Goal: Use online tool/utility: Use online tool/utility

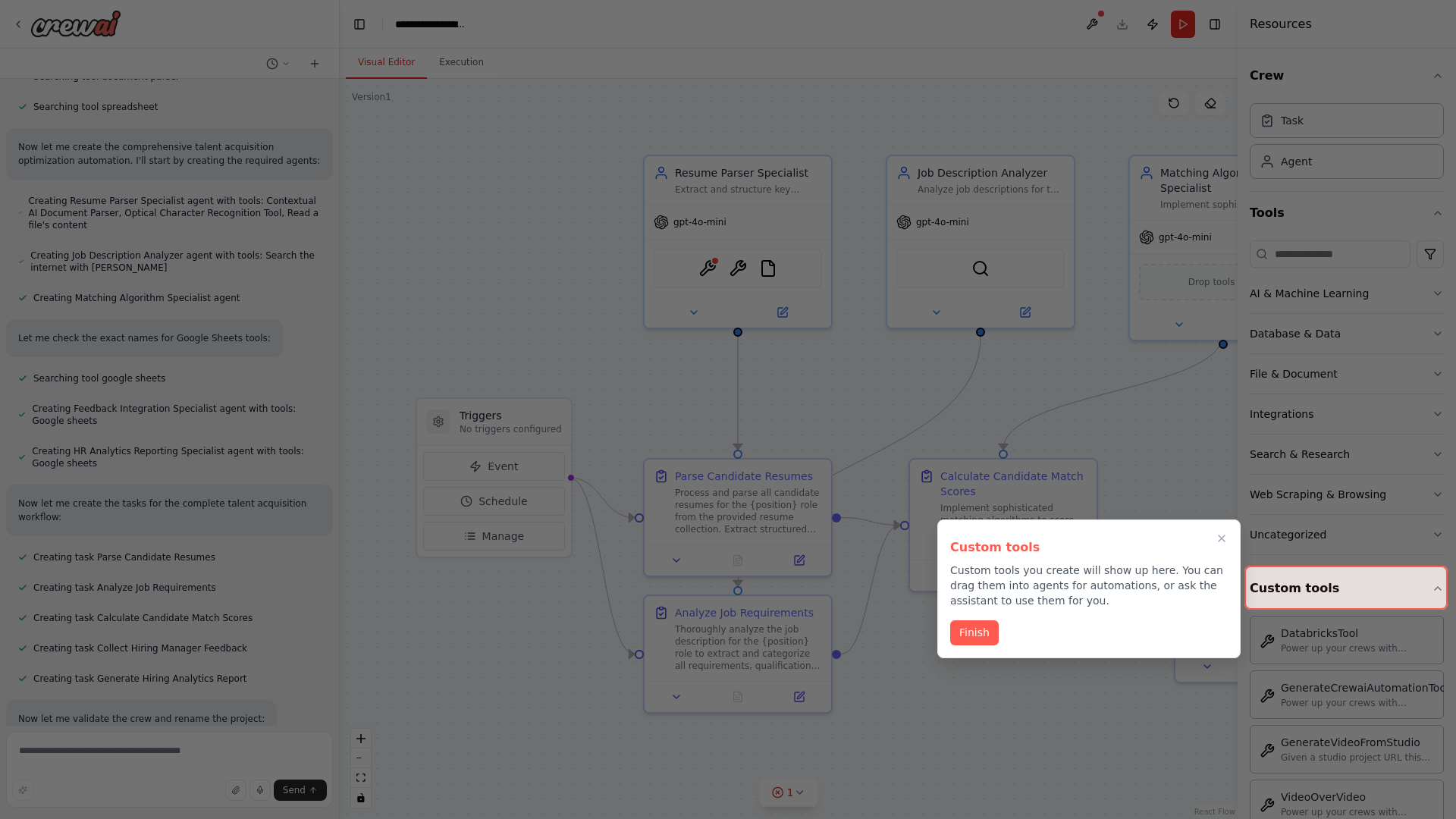
scroll to position [571, 0]
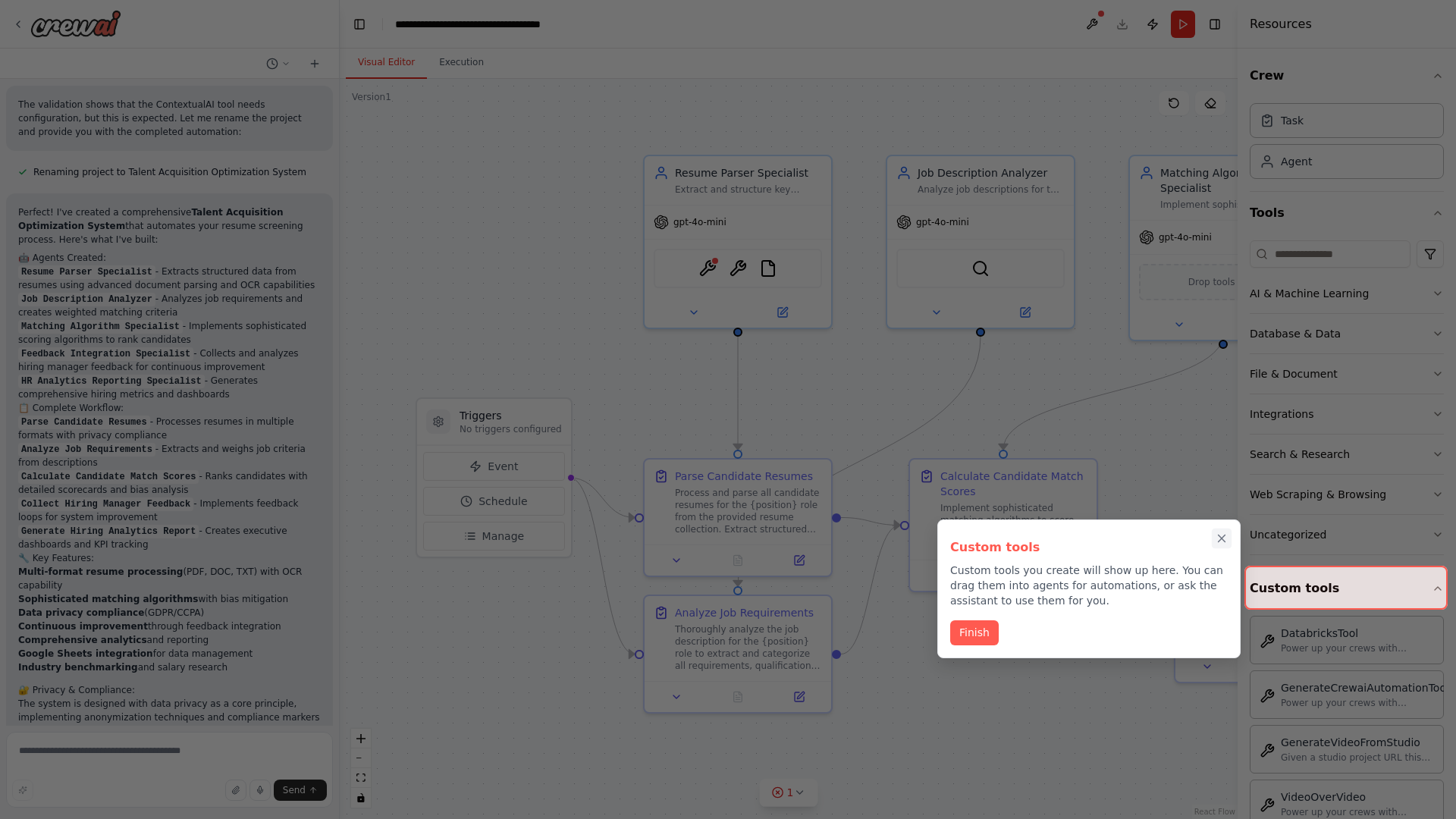
click at [1222, 538] on icon "Close walkthrough" at bounding box center [1222, 538] width 7 height 7
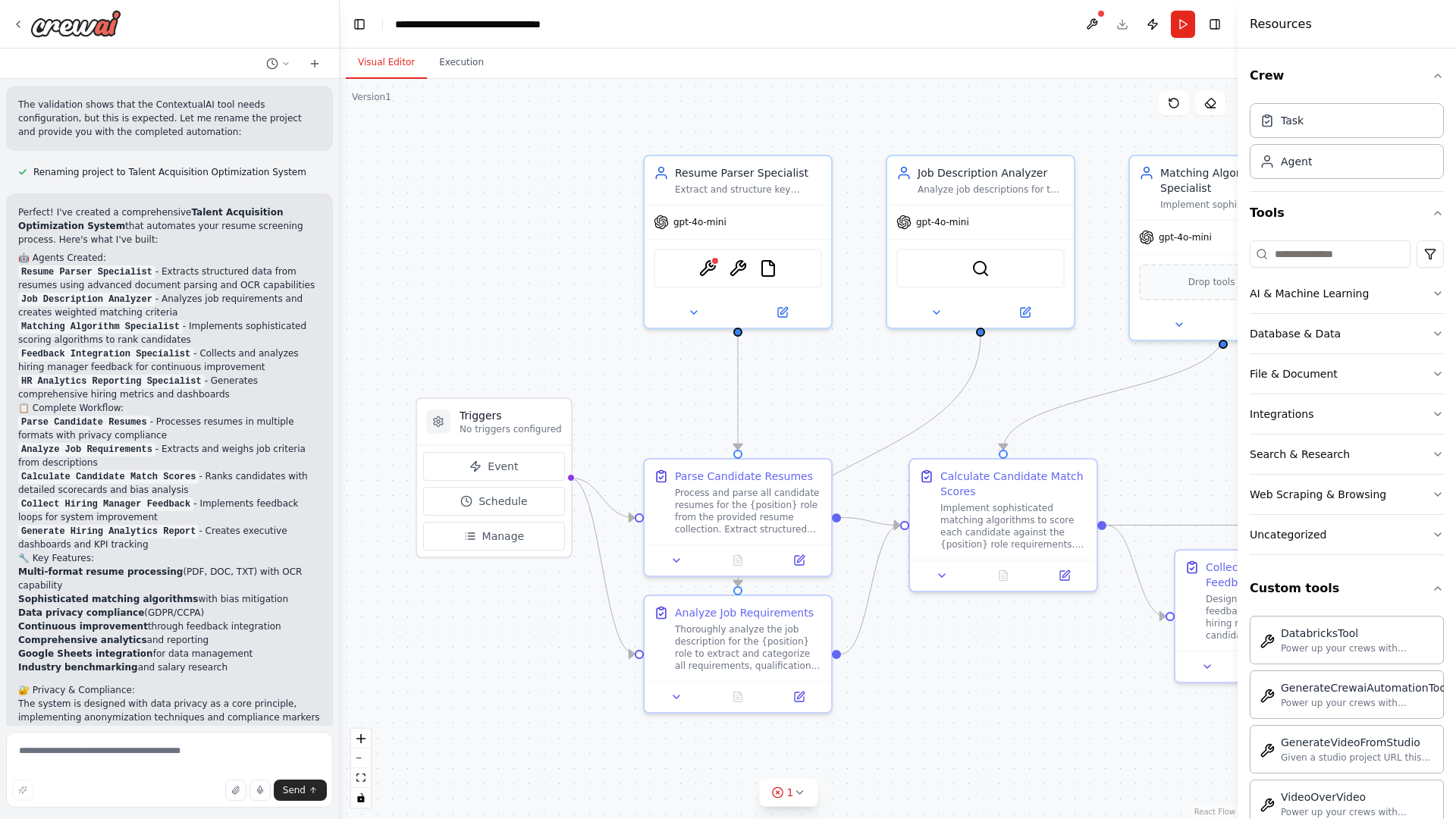
scroll to position [1265, 0]
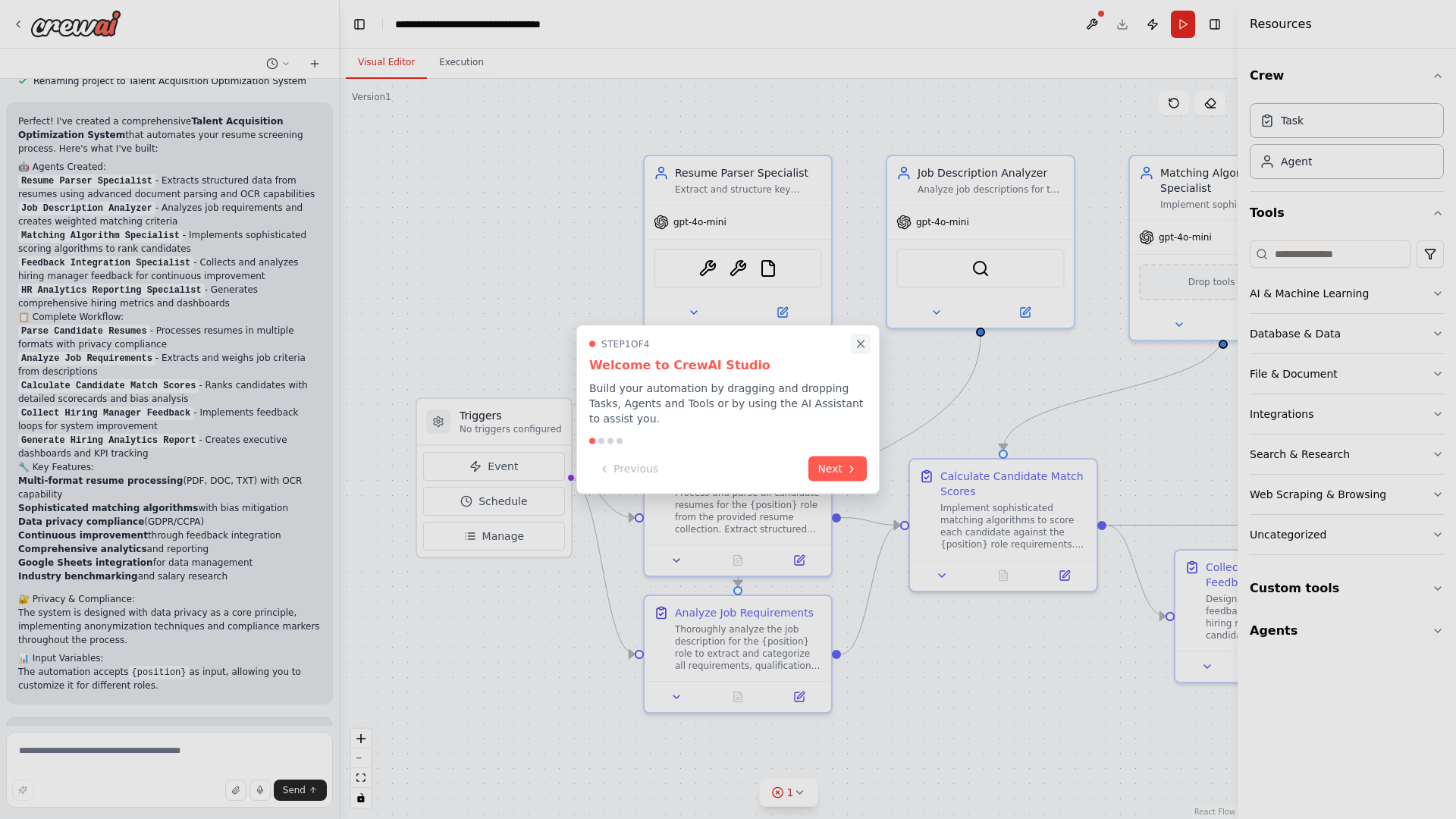
click at [861, 347] on icon "Close walkthrough" at bounding box center [861, 343] width 7 height 7
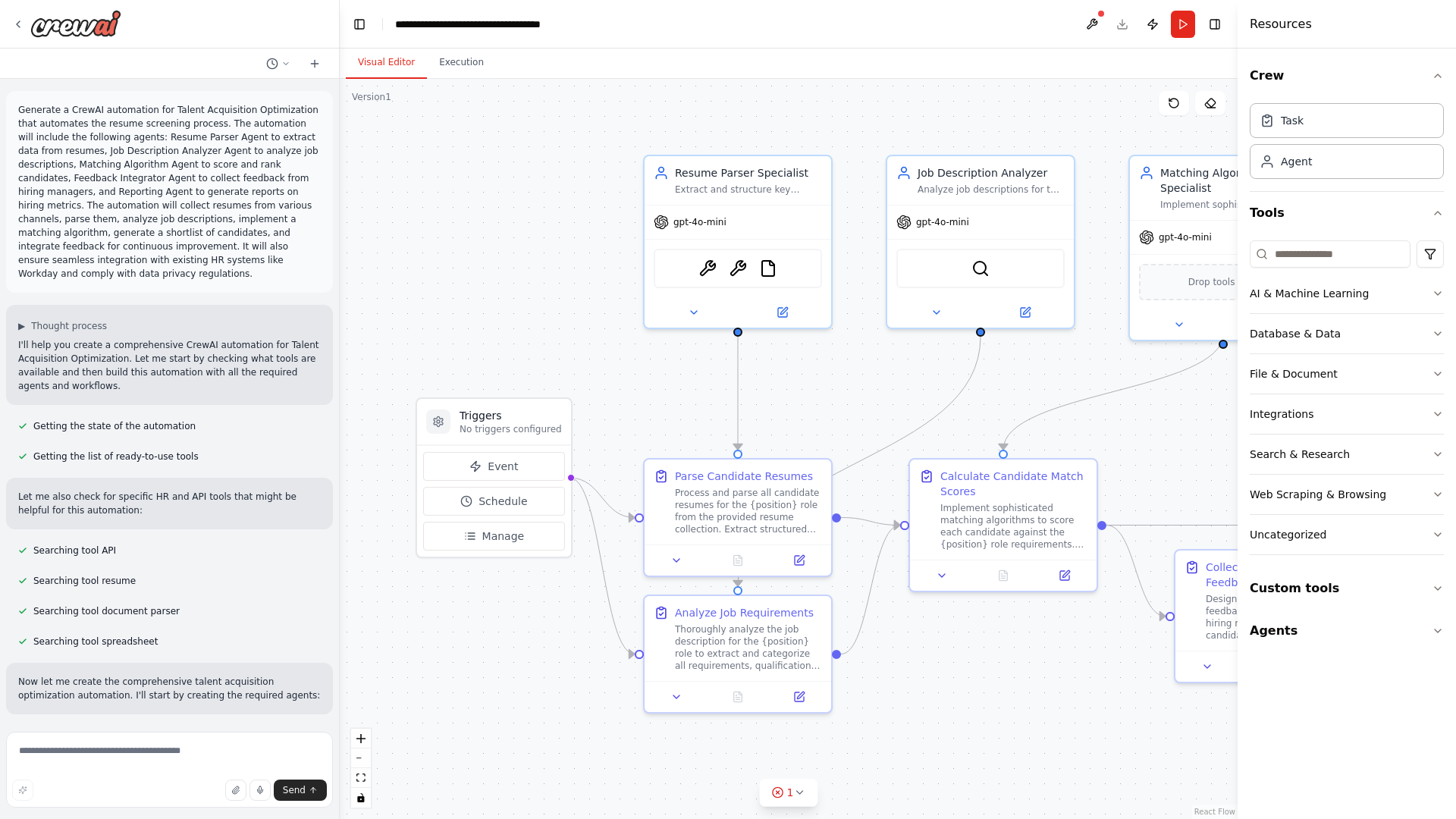
click at [22, 106] on p "Generate a CrewAI automation for Talent Acquisition Optimization that automates…" at bounding box center [169, 192] width 303 height 177
click at [446, 167] on div ".deletable-edge-delete-btn { width: 20px; height: 20px; border: 0px solid #ffff…" at bounding box center [788, 449] width 898 height 740
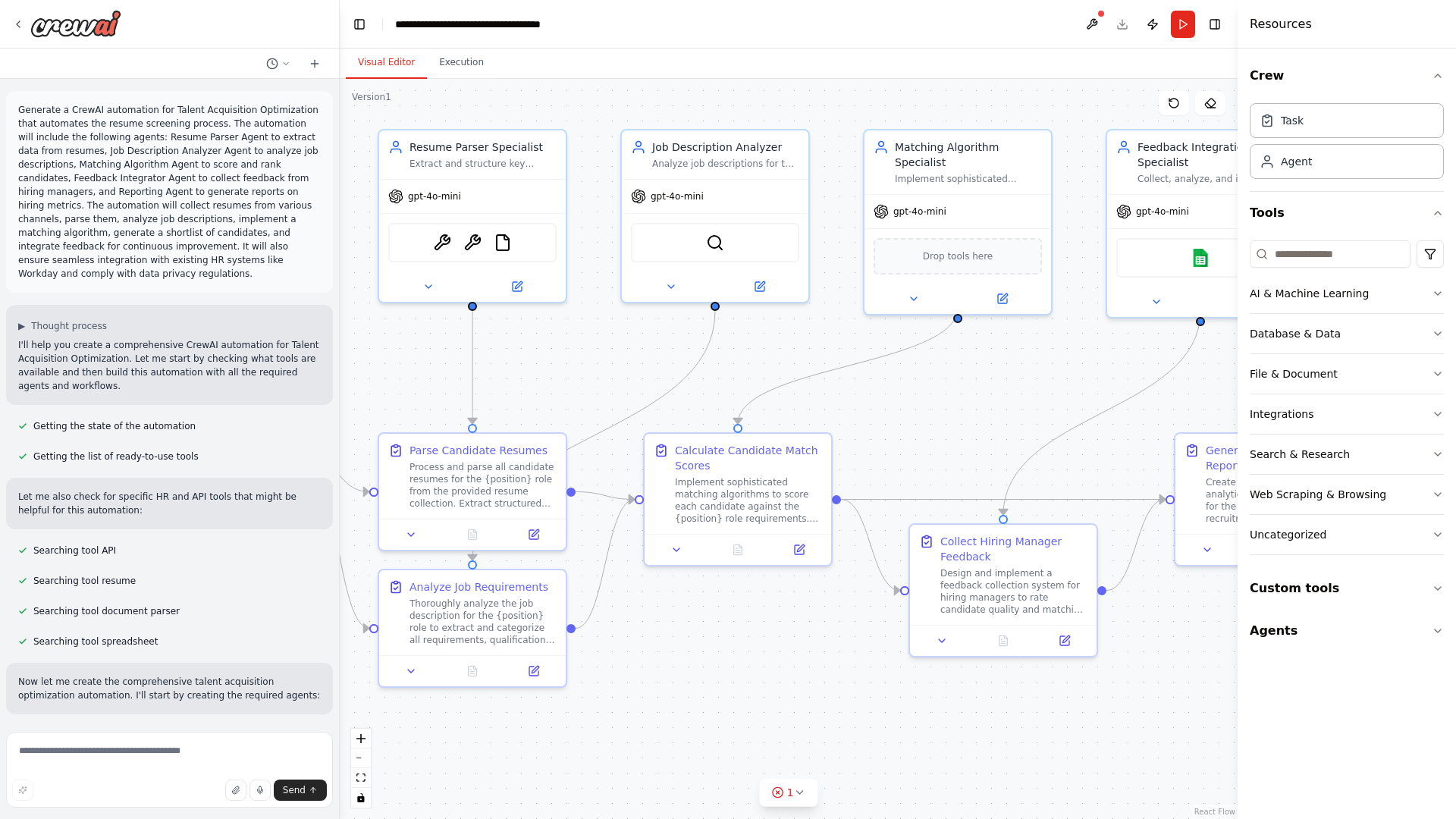
drag, startPoint x: 609, startPoint y: 125, endPoint x: 291, endPoint y: 95, distance: 319.4
click at [291, 95] on div "Generate a CrewAI automation for Talent Acquisition Optimization that automates…" at bounding box center [728, 410] width 1456 height 819
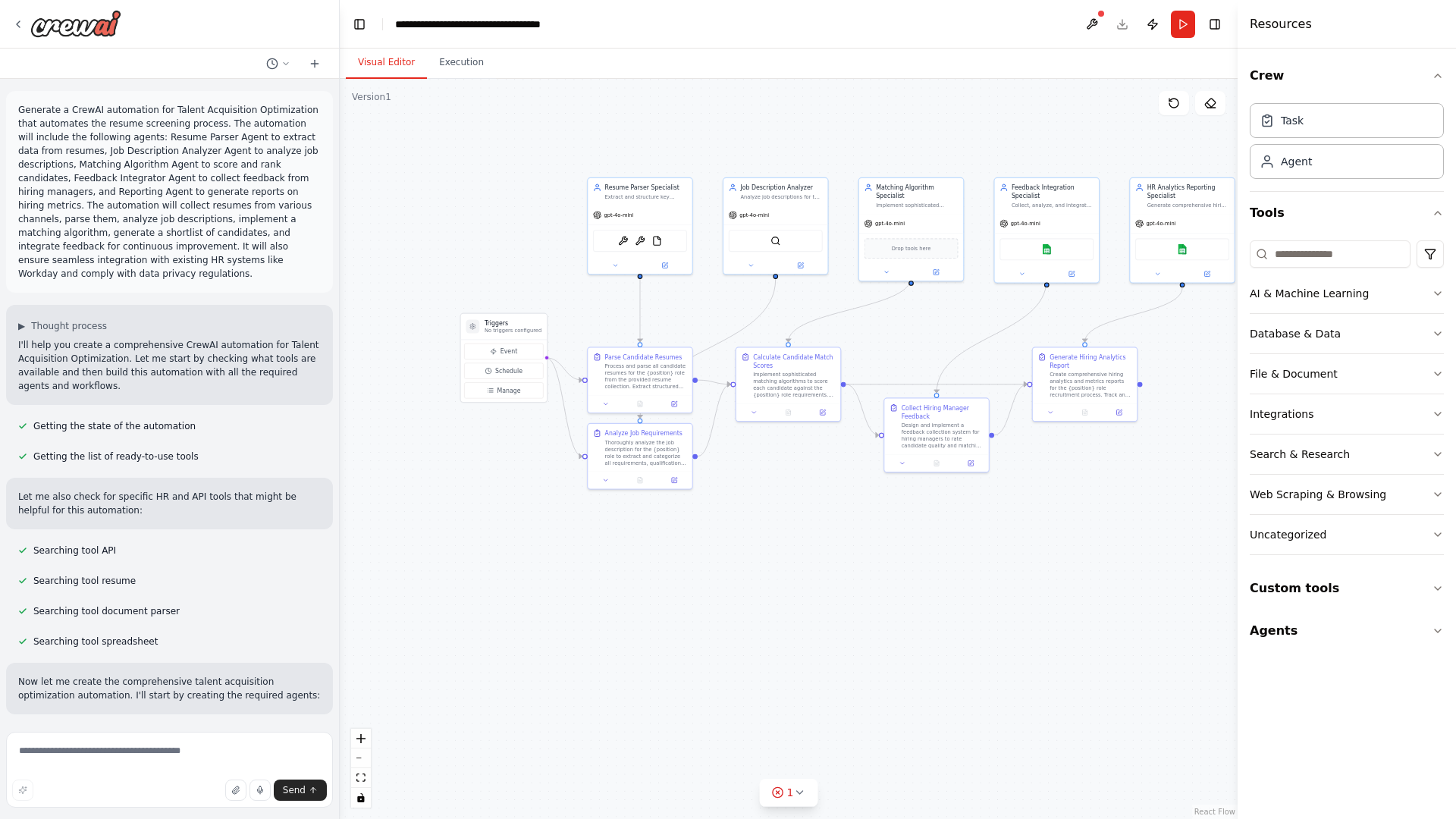
drag, startPoint x: 601, startPoint y: 271, endPoint x: 692, endPoint y: 318, distance: 102.4
click at [692, 318] on div ".deletable-edge-delete-btn { width: 20px; height: 20px; border: 0px solid #ffff…" at bounding box center [788, 449] width 898 height 740
